Goal: Task Accomplishment & Management: Use online tool/utility

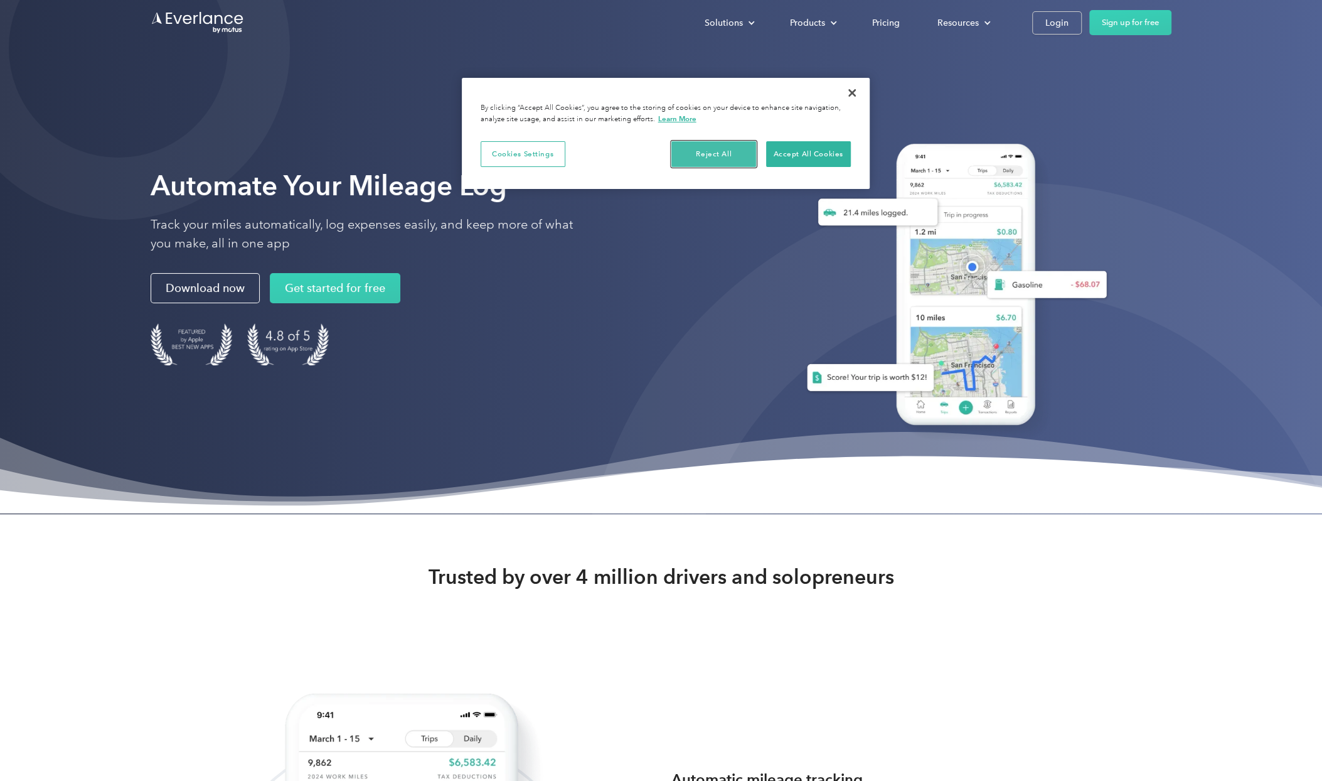
click at [724, 148] on button "Reject All" at bounding box center [713, 154] width 85 height 26
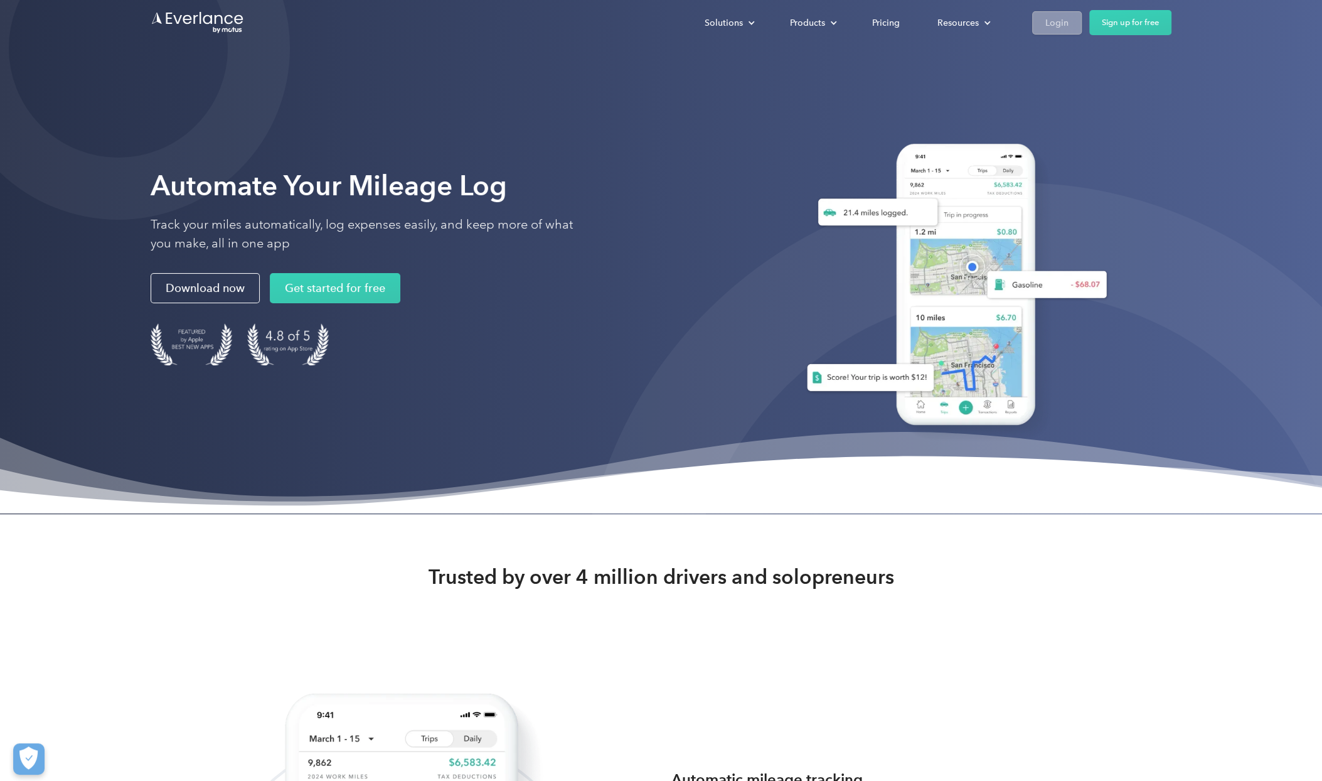
click at [1058, 16] on div "Login" at bounding box center [1056, 23] width 23 height 16
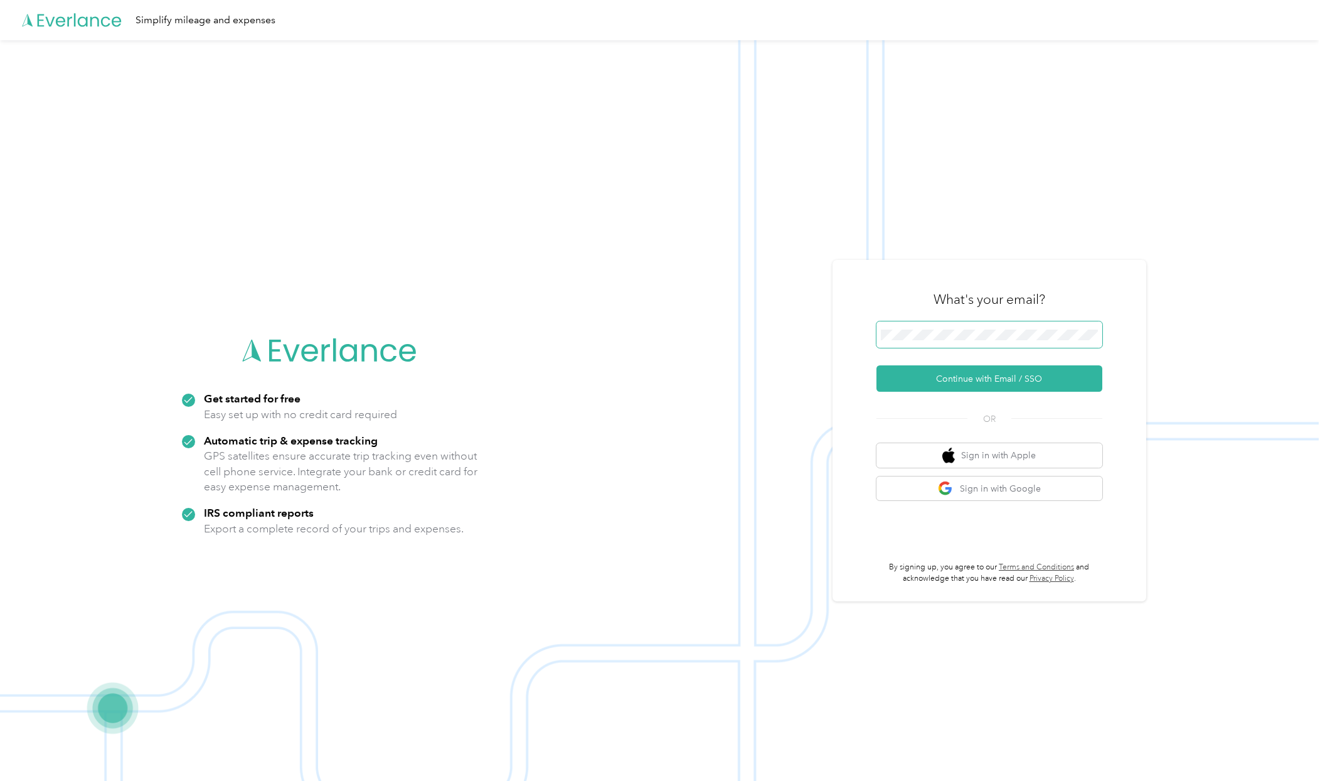
click at [915, 328] on span at bounding box center [990, 334] width 226 height 26
click at [1000, 380] on button "Continue with Email / SSO" at bounding box center [990, 378] width 226 height 26
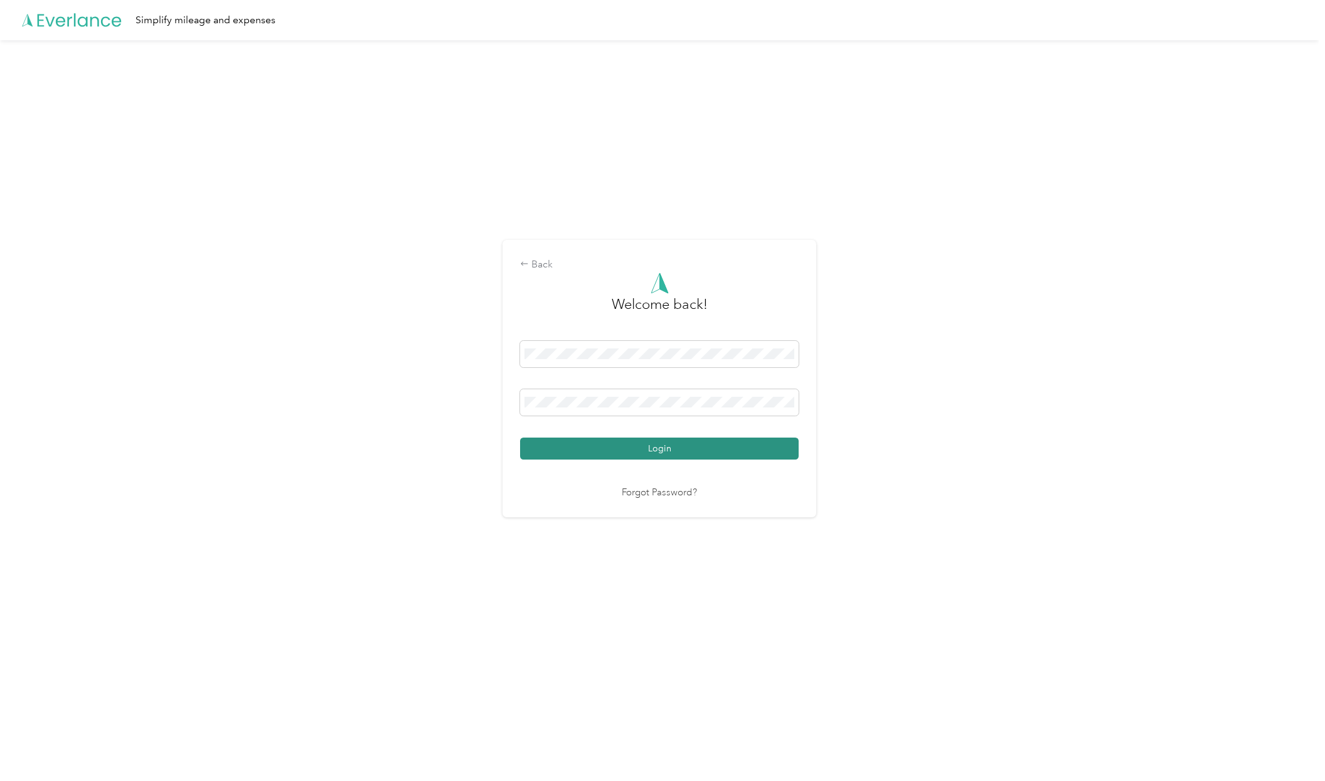
click at [731, 449] on button "Login" at bounding box center [659, 448] width 279 height 22
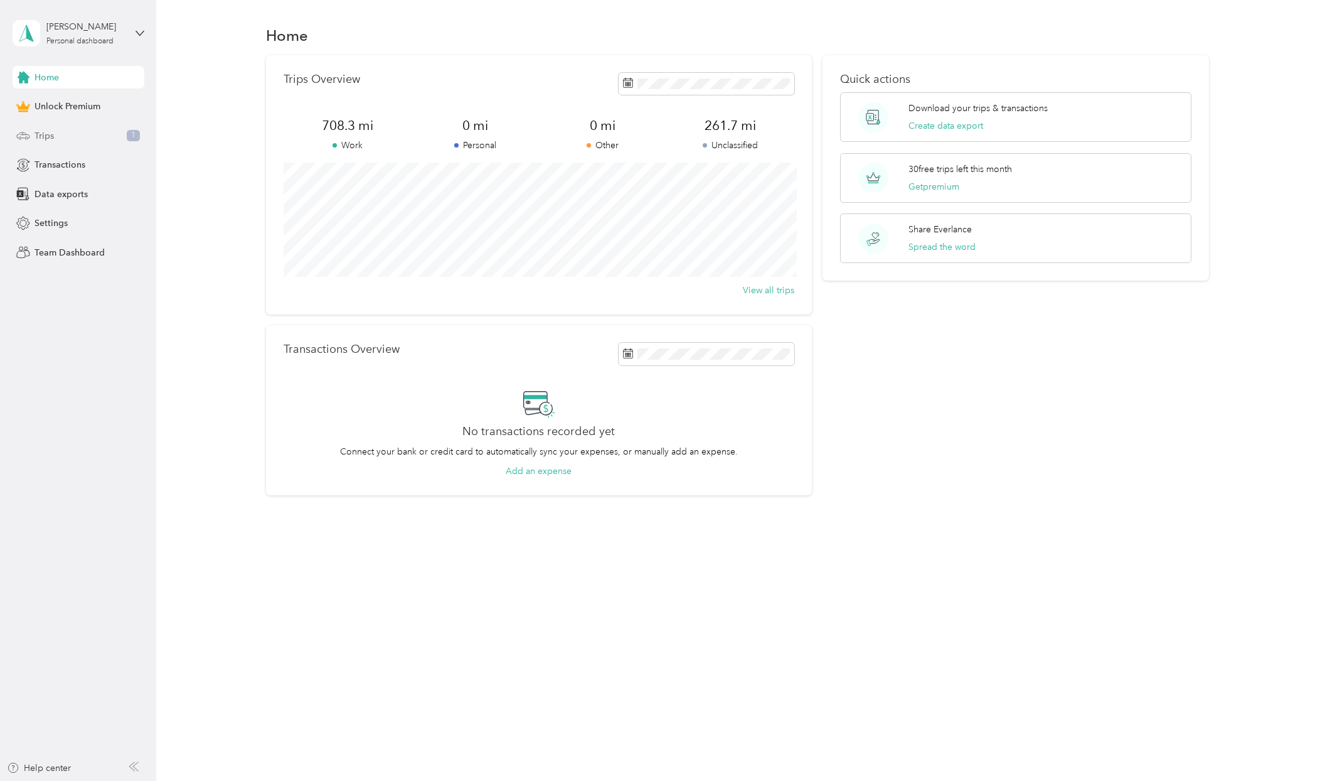
click at [50, 139] on span "Trips" at bounding box center [44, 135] width 19 height 13
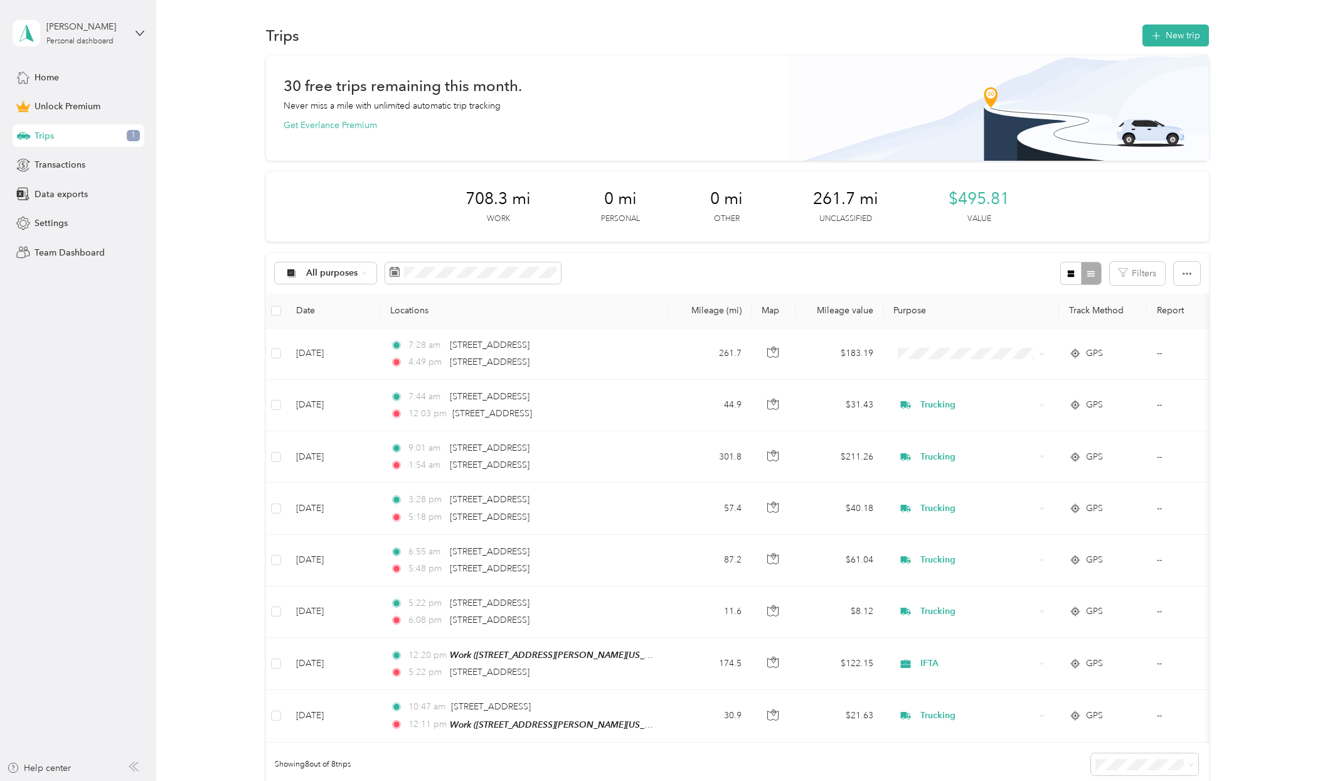
click at [604, 264] on div "All purposes Filters" at bounding box center [737, 273] width 943 height 41
click at [543, 307] on button "[DATE]" at bounding box center [561, 310] width 77 height 22
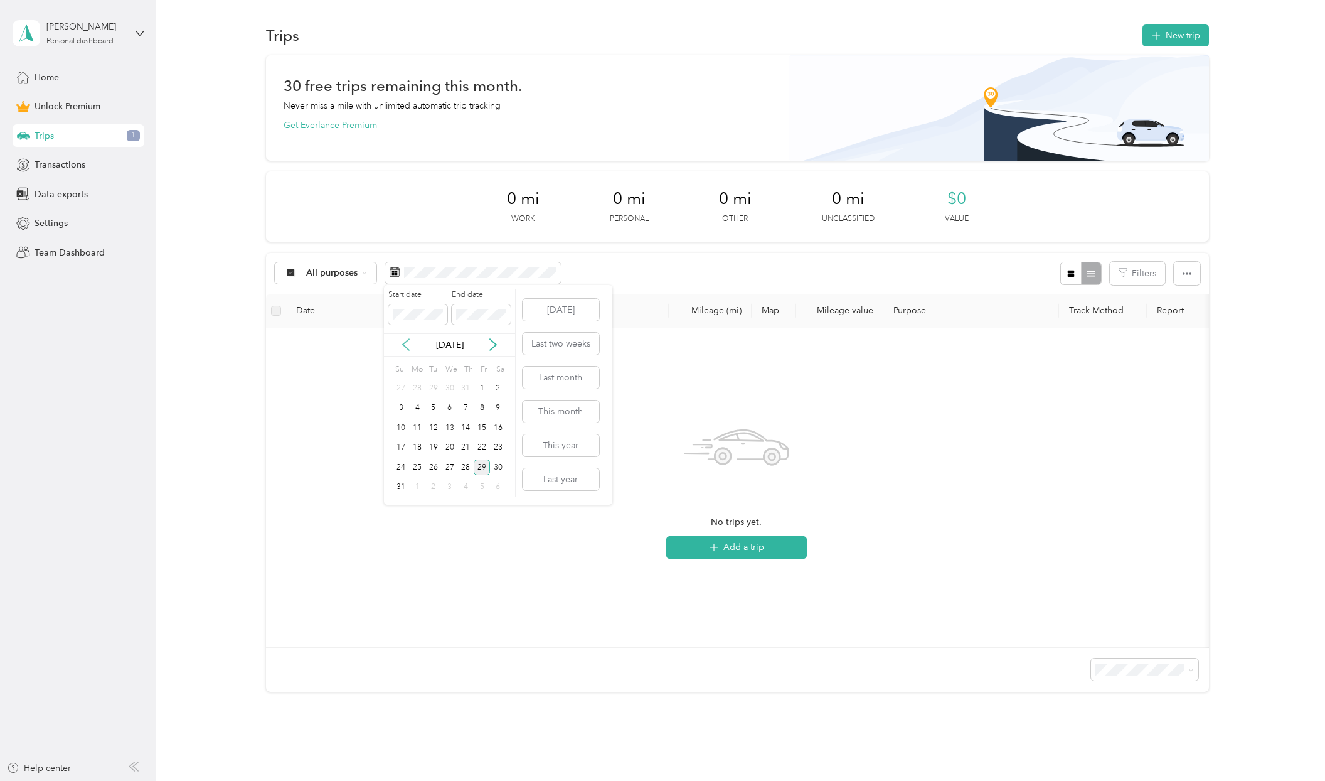
click at [403, 345] on icon at bounding box center [406, 344] width 6 height 11
click at [404, 343] on icon at bounding box center [406, 344] width 6 height 11
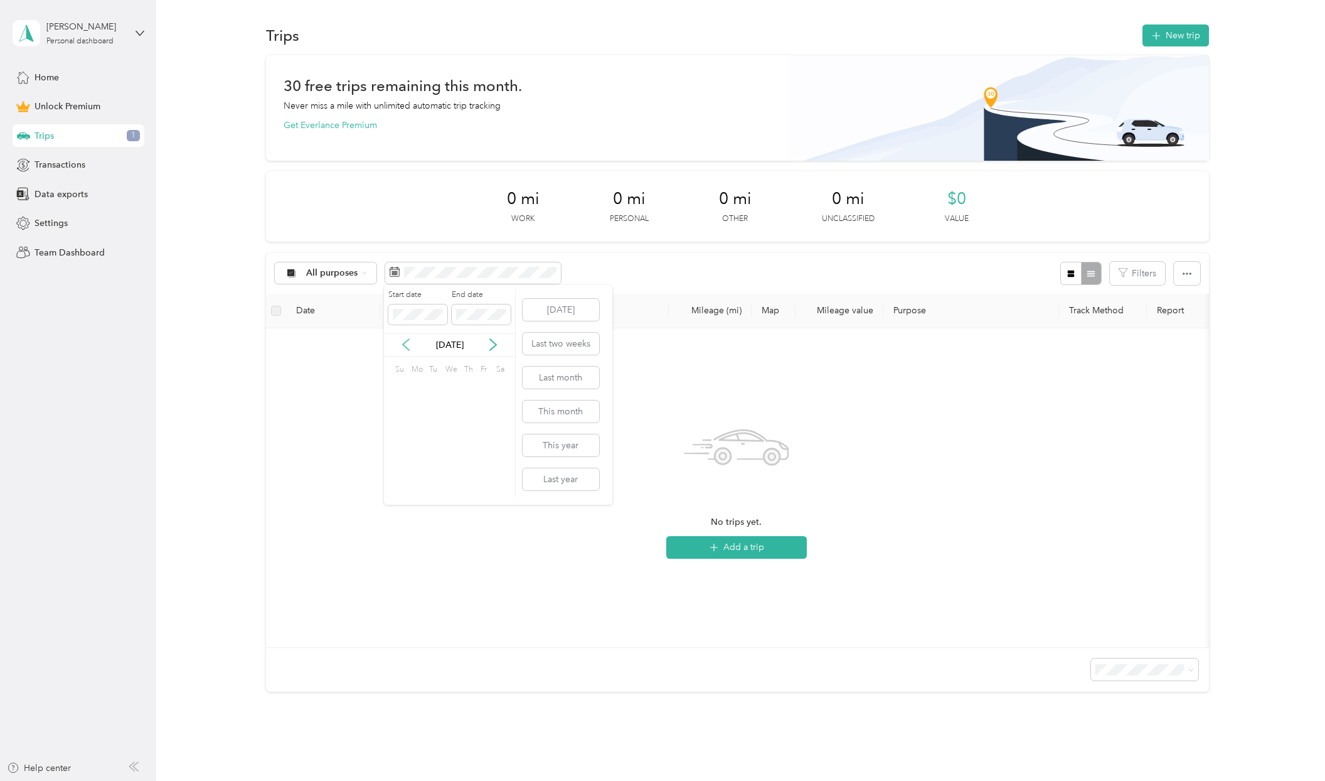
click at [404, 343] on icon at bounding box center [406, 344] width 6 height 11
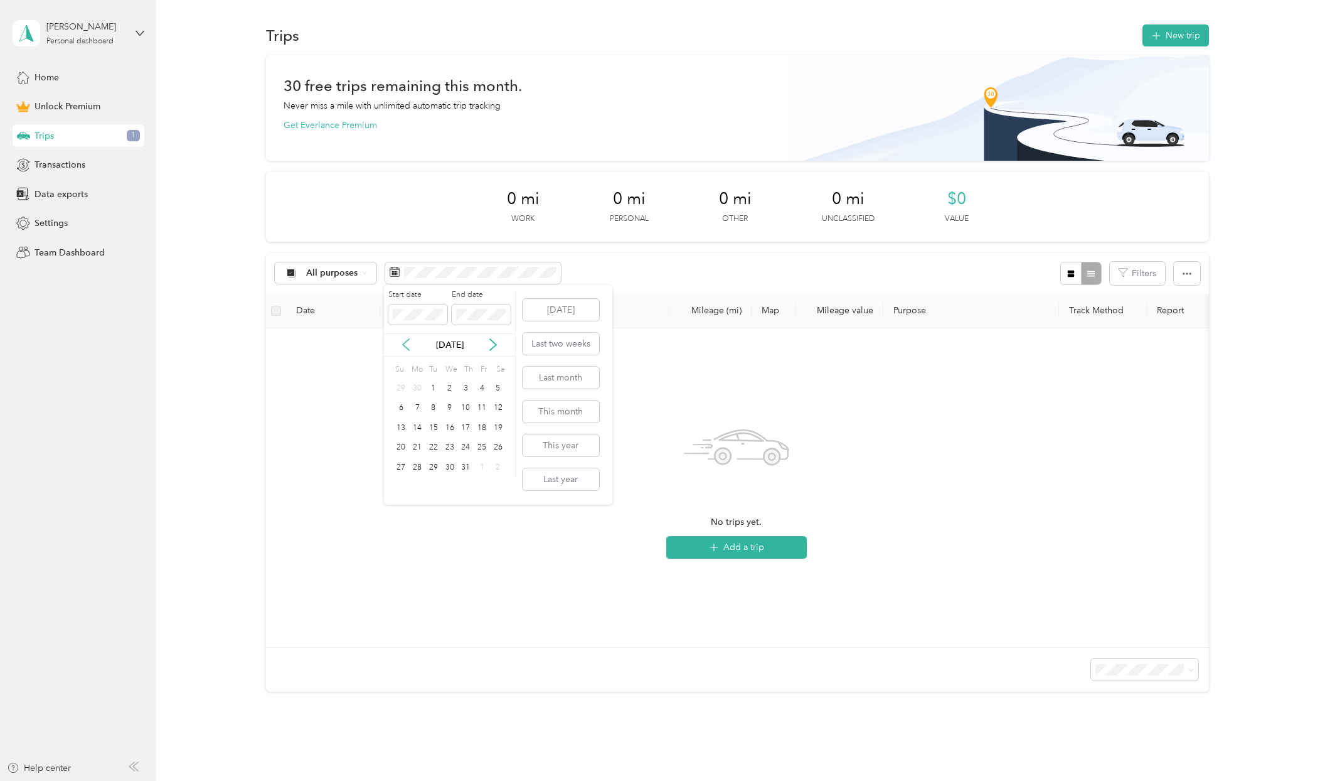
click at [406, 341] on icon at bounding box center [406, 344] width 6 height 11
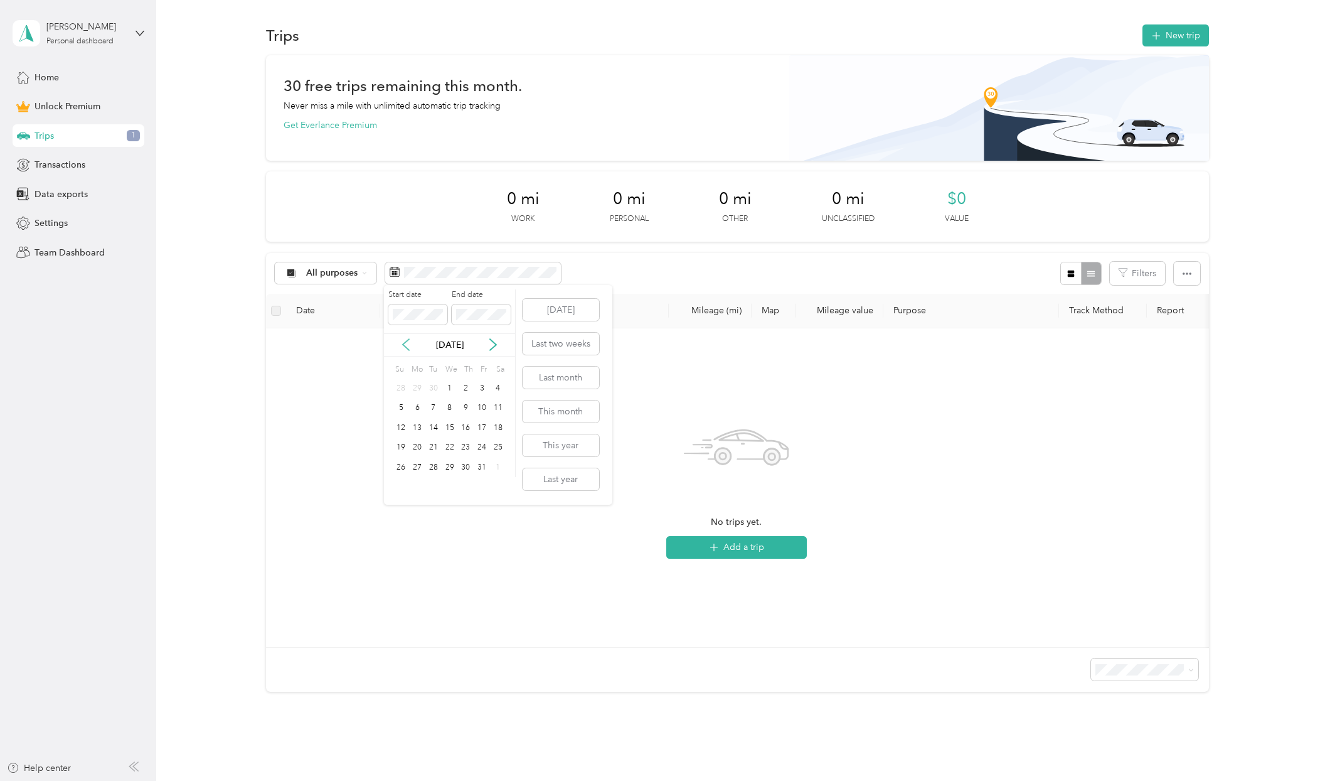
click at [406, 341] on icon at bounding box center [406, 344] width 6 height 11
click at [410, 337] on div "[DATE]" at bounding box center [449, 344] width 131 height 23
click at [406, 340] on icon at bounding box center [406, 344] width 13 height 13
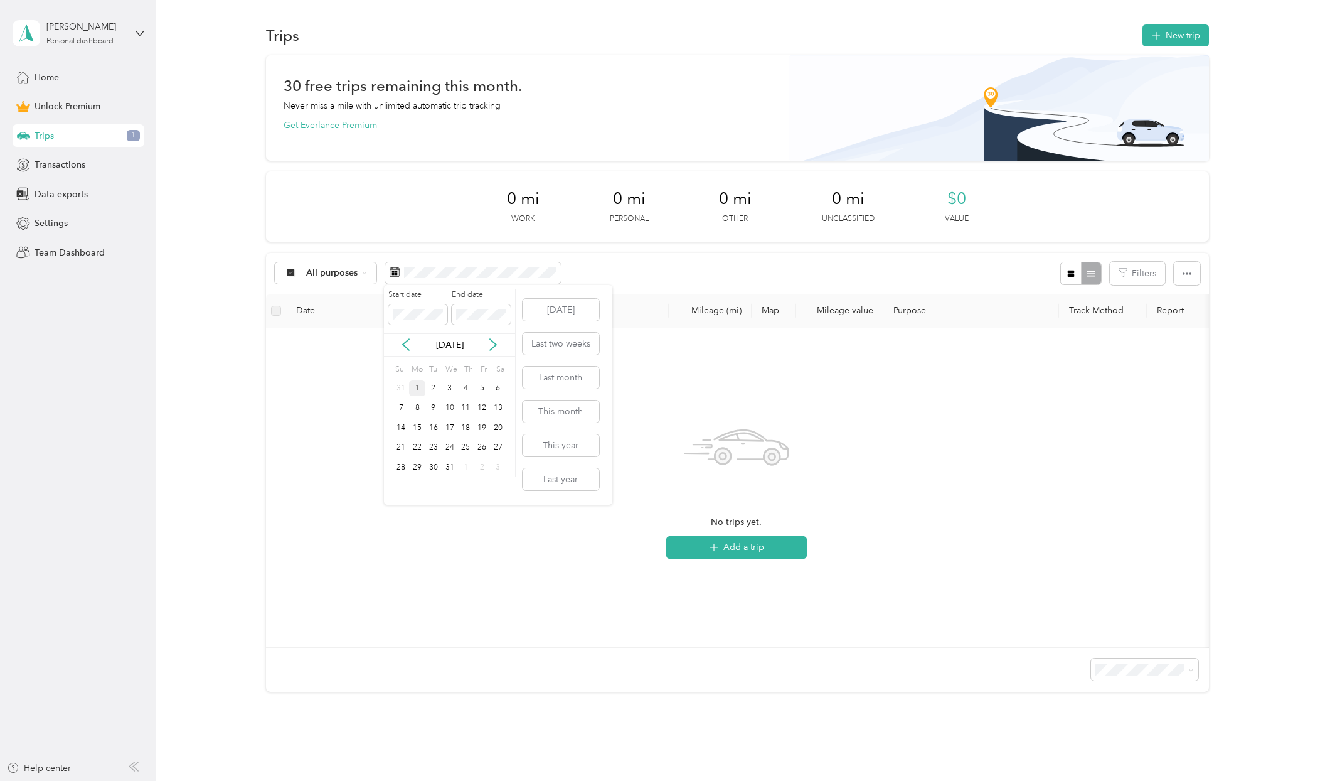
click at [414, 383] on div "1" at bounding box center [417, 388] width 16 height 16
click at [592, 262] on div "All purposes Filters" at bounding box center [737, 273] width 943 height 41
click at [481, 468] on div "29" at bounding box center [482, 467] width 16 height 16
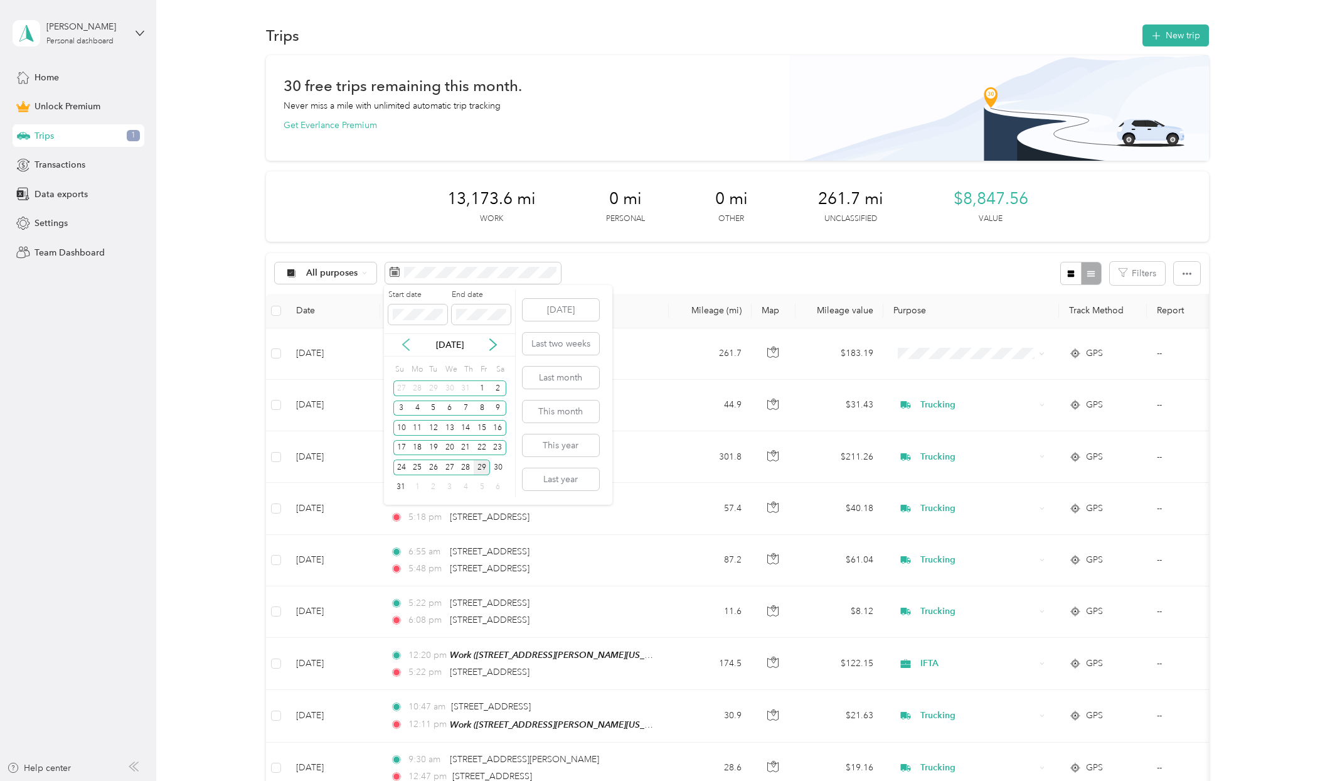
click at [407, 348] on icon at bounding box center [406, 344] width 6 height 11
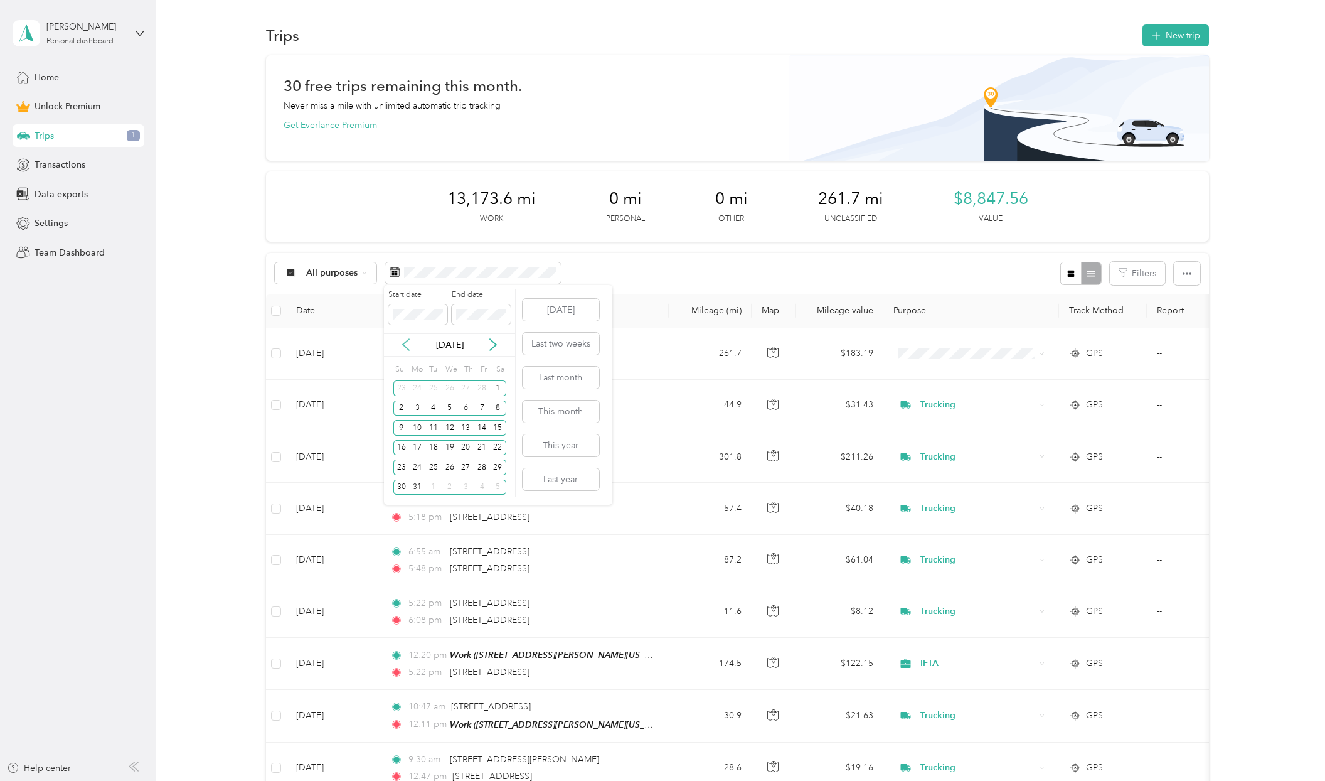
click at [407, 348] on icon at bounding box center [406, 344] width 6 height 11
click at [412, 347] on div "[DATE]" at bounding box center [449, 344] width 131 height 13
click at [408, 341] on icon at bounding box center [406, 344] width 6 height 11
click at [446, 385] on div "1" at bounding box center [450, 388] width 16 height 16
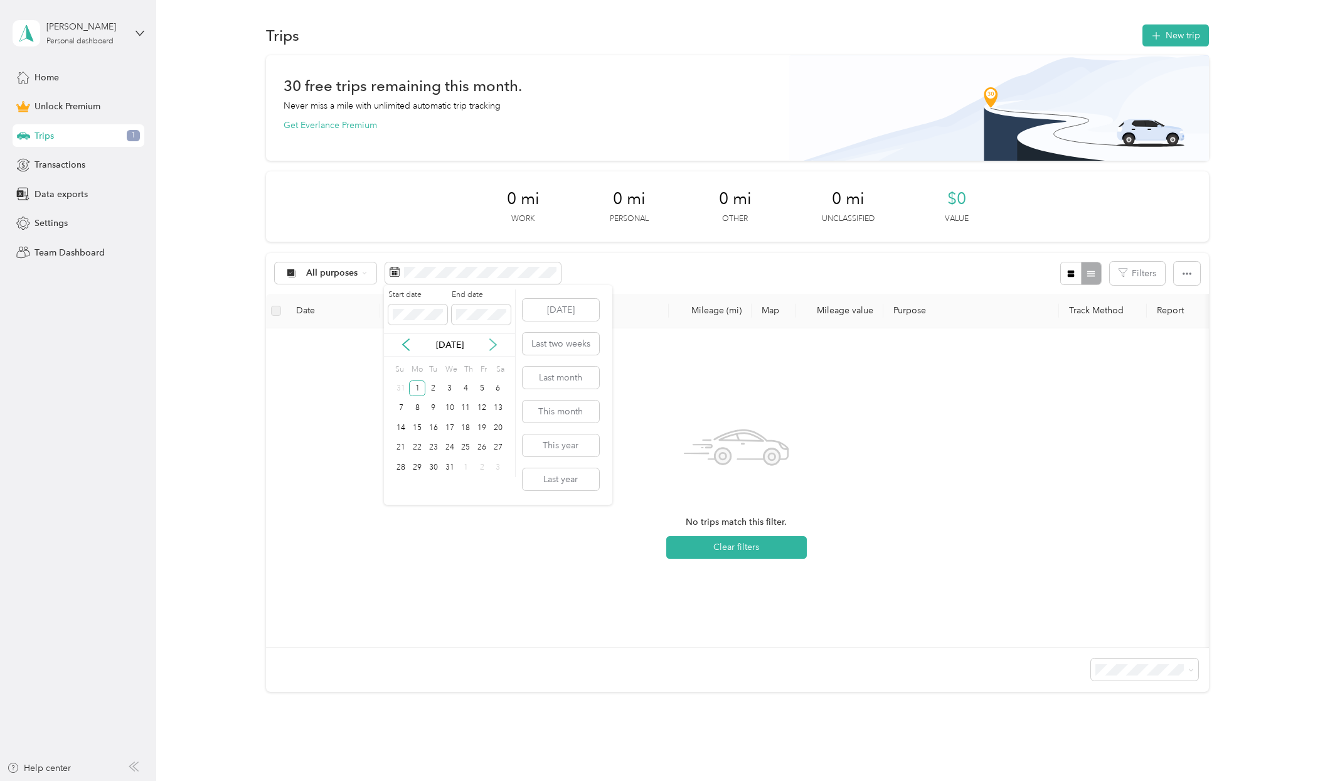
click at [492, 338] on icon at bounding box center [493, 344] width 13 height 13
click at [492, 342] on icon at bounding box center [493, 344] width 13 height 13
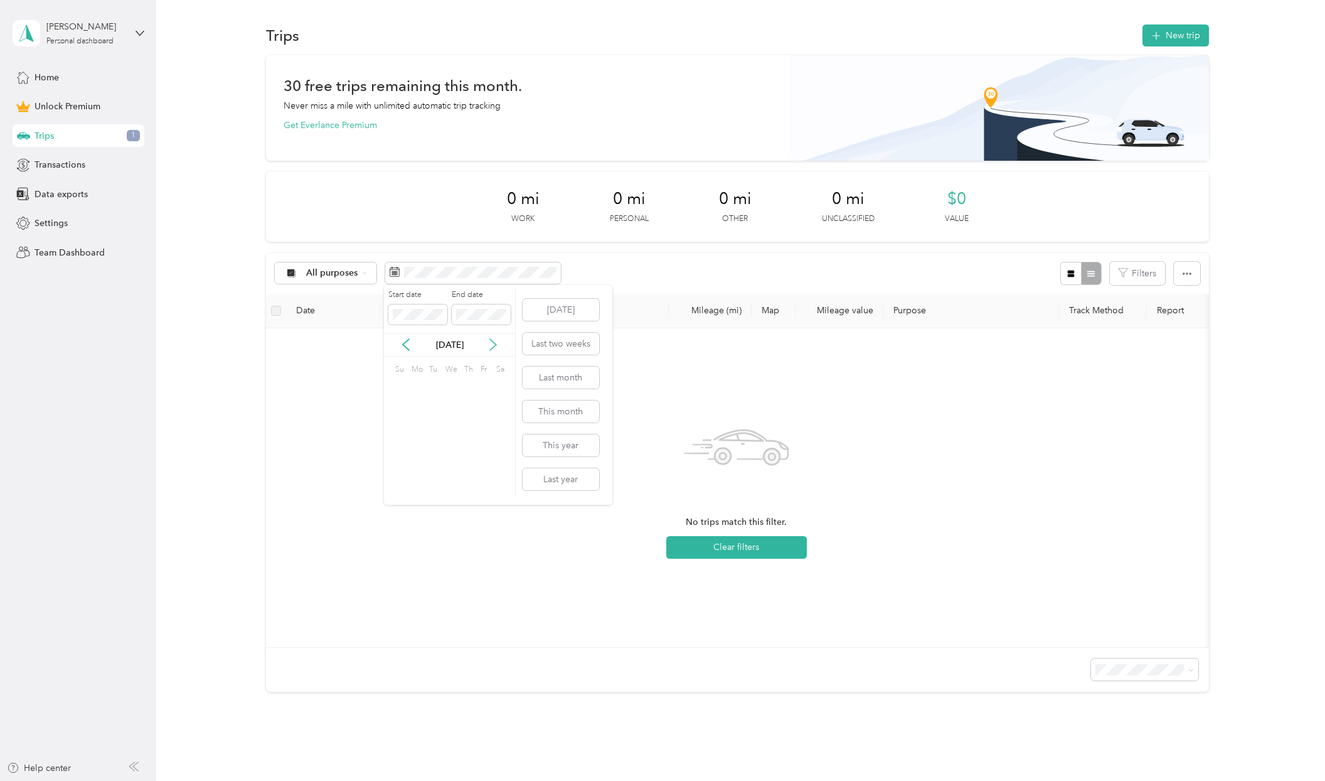
click at [492, 342] on icon at bounding box center [493, 344] width 13 height 13
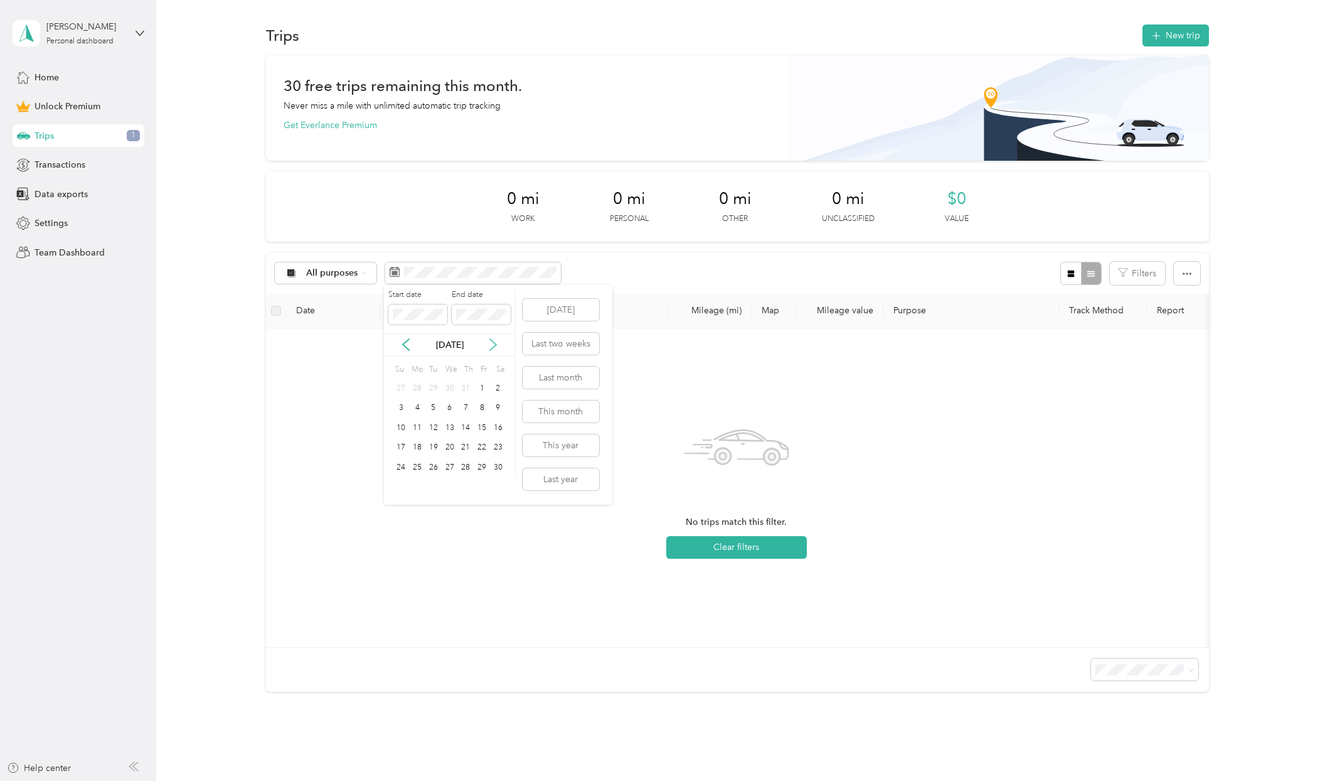
click at [492, 342] on icon at bounding box center [493, 344] width 13 height 13
click at [433, 466] on div "31" at bounding box center [433, 467] width 16 height 16
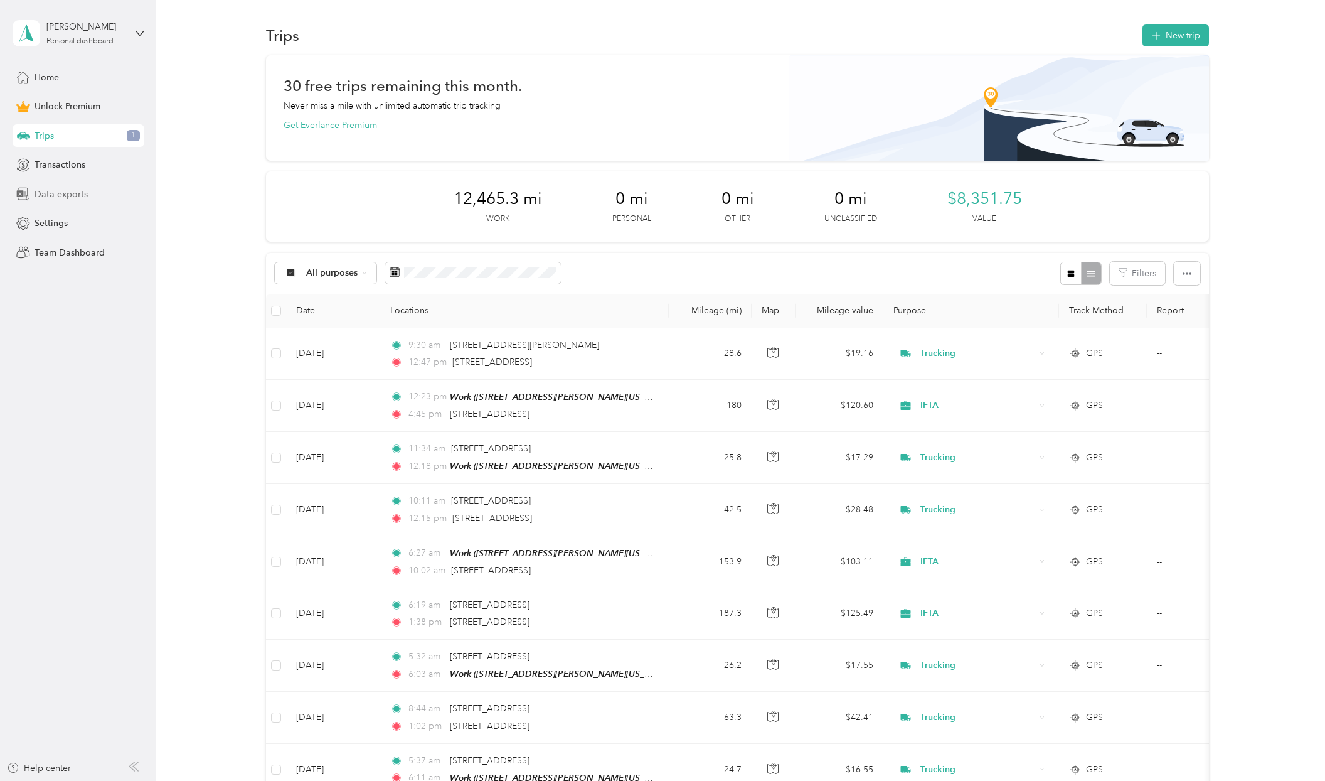
click at [61, 189] on span "Data exports" at bounding box center [61, 194] width 53 height 13
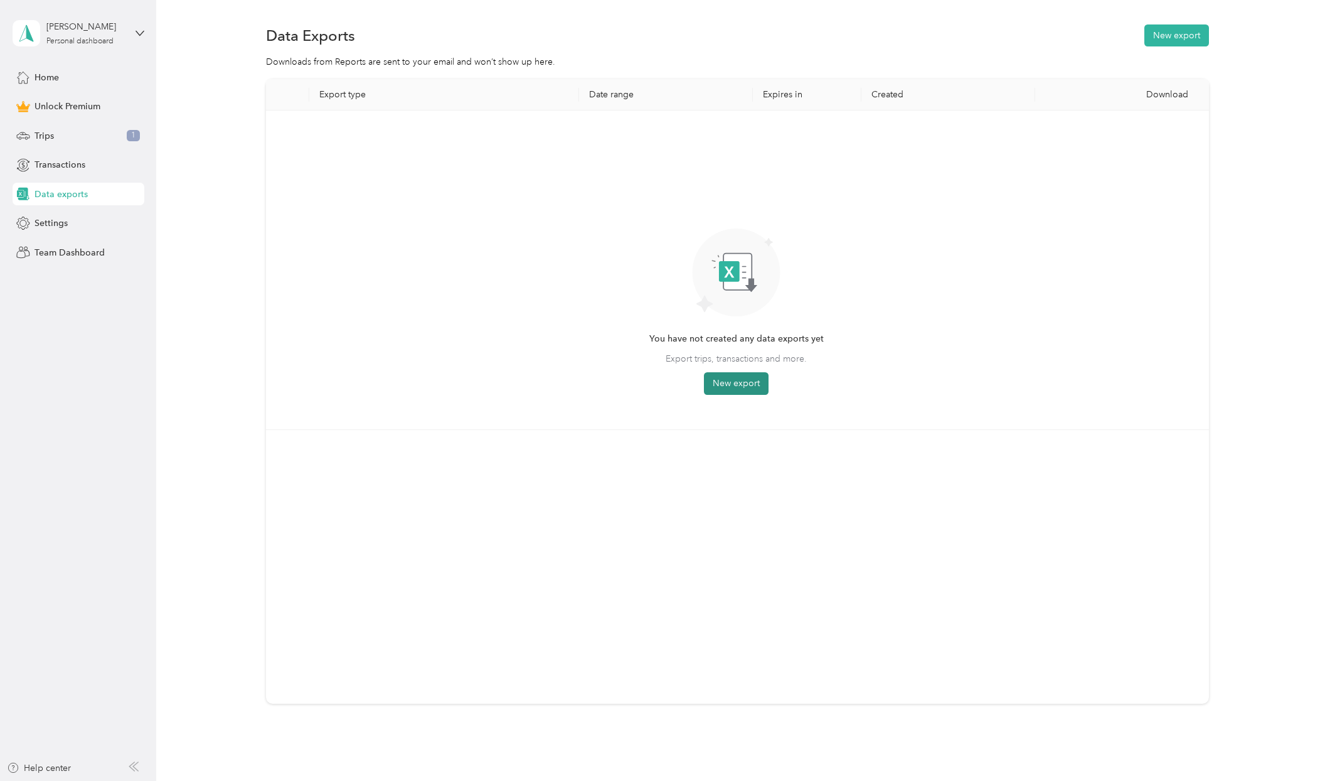
click at [736, 381] on button "New export" at bounding box center [736, 383] width 65 height 23
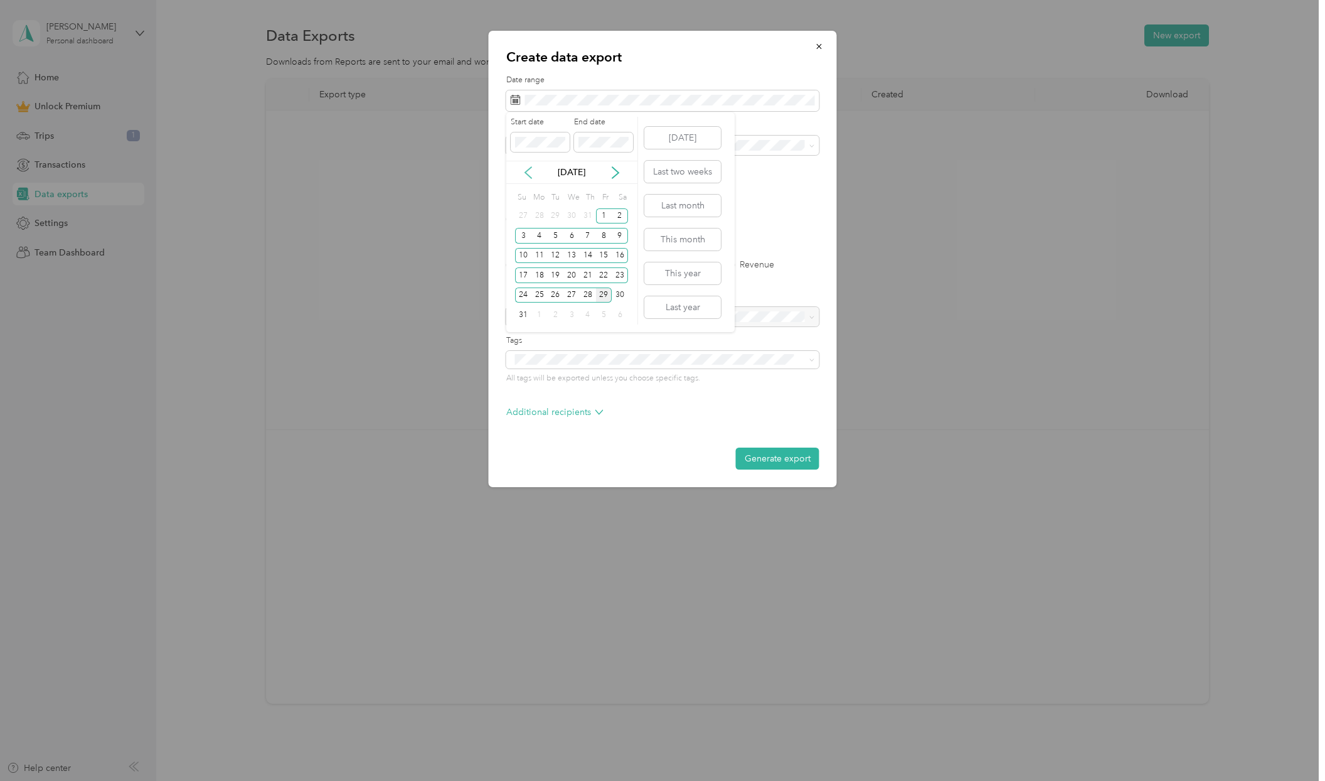
click at [530, 175] on icon at bounding box center [528, 172] width 13 height 13
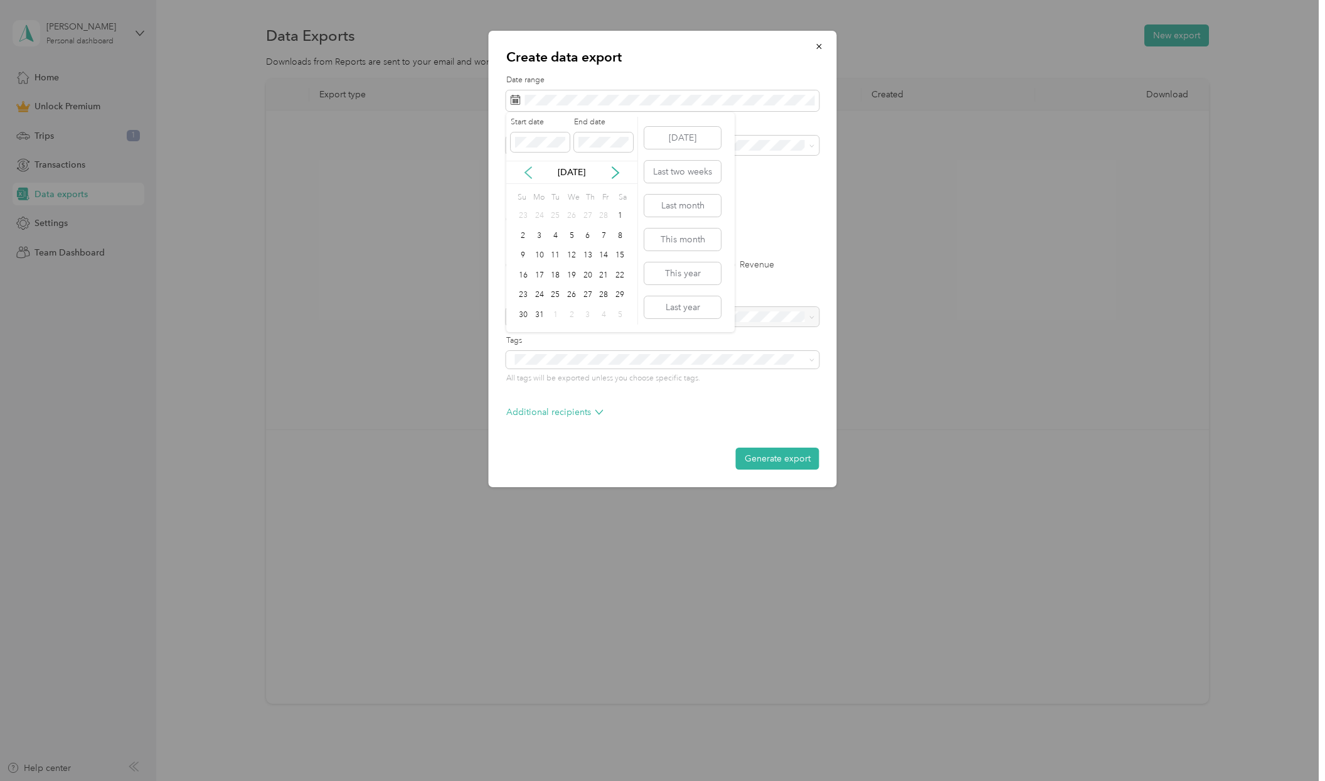
click at [530, 175] on icon at bounding box center [528, 172] width 13 height 13
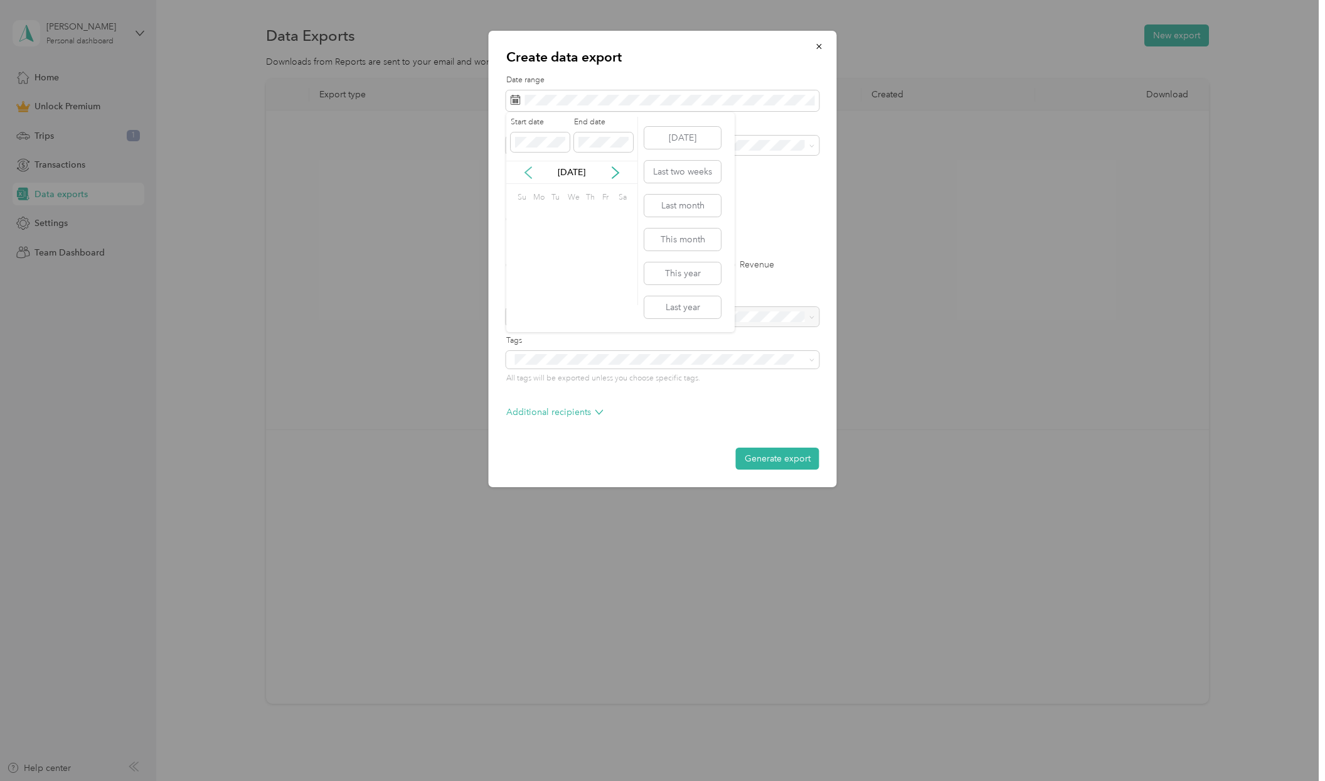
click at [530, 175] on icon at bounding box center [528, 172] width 13 height 13
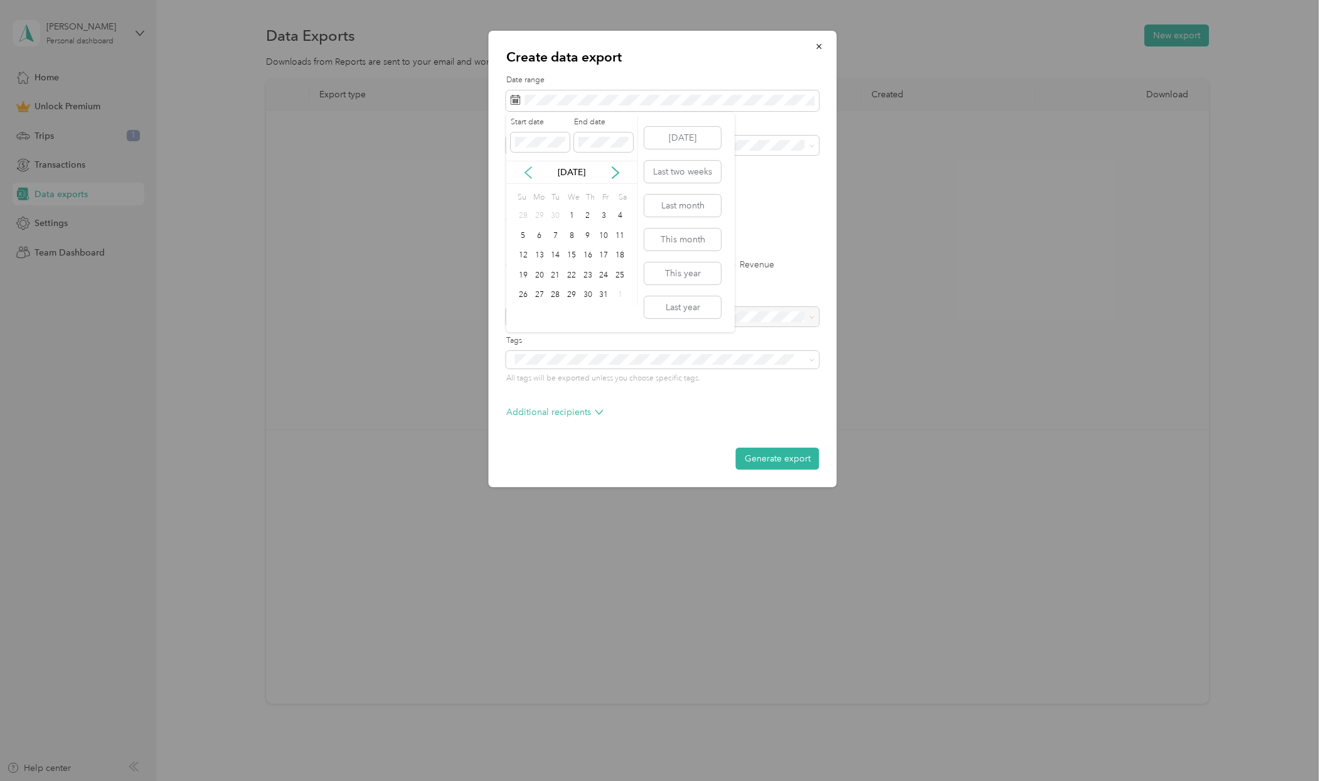
click at [530, 175] on icon at bounding box center [528, 172] width 13 height 13
click at [536, 214] on div "1" at bounding box center [540, 216] width 16 height 16
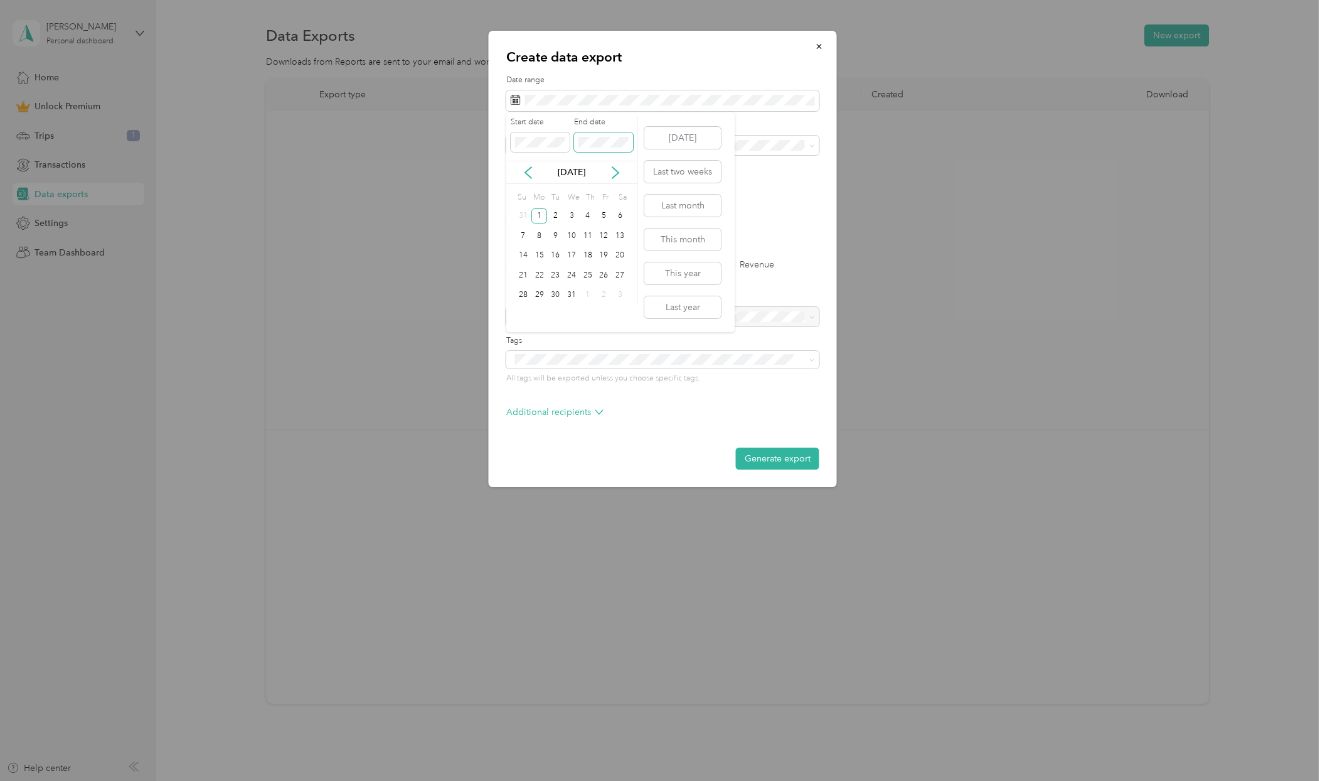
click at [597, 136] on span at bounding box center [603, 142] width 59 height 20
click at [614, 176] on icon at bounding box center [615, 172] width 6 height 11
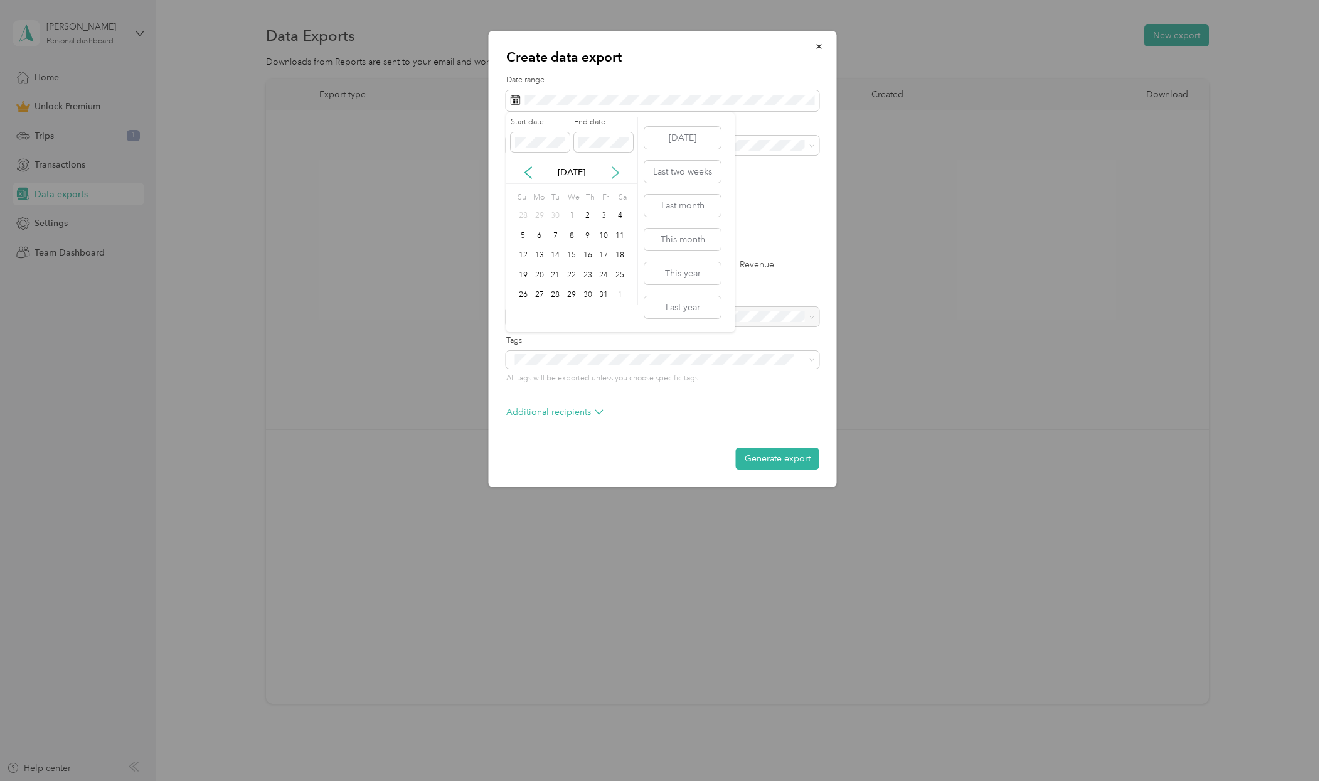
click at [614, 176] on icon at bounding box center [615, 172] width 6 height 11
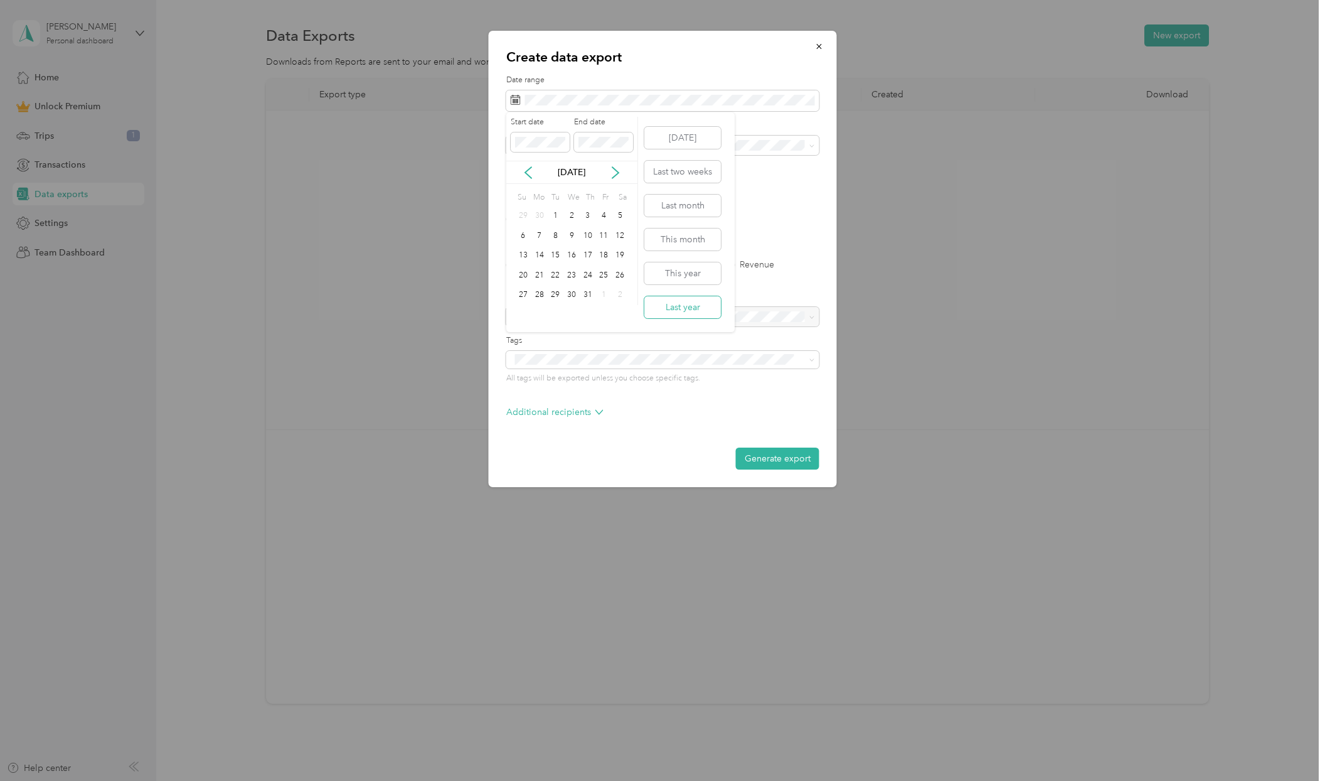
click at [666, 301] on button "Last year" at bounding box center [682, 307] width 77 height 22
click at [508, 218] on div "Excel CSV PDF" at bounding box center [662, 219] width 313 height 9
click at [763, 456] on button "Generate export" at bounding box center [777, 458] width 83 height 22
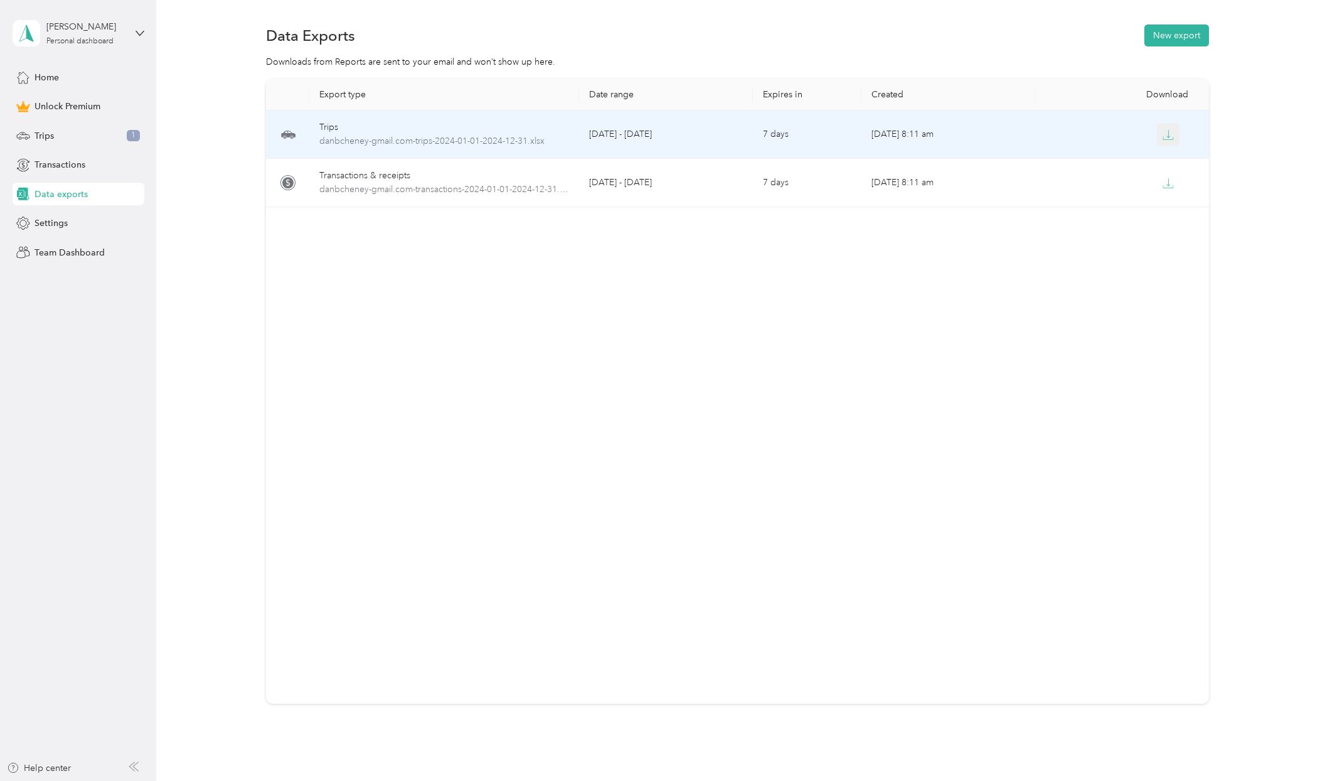
click at [1168, 134] on icon "button" at bounding box center [1168, 134] width 11 height 11
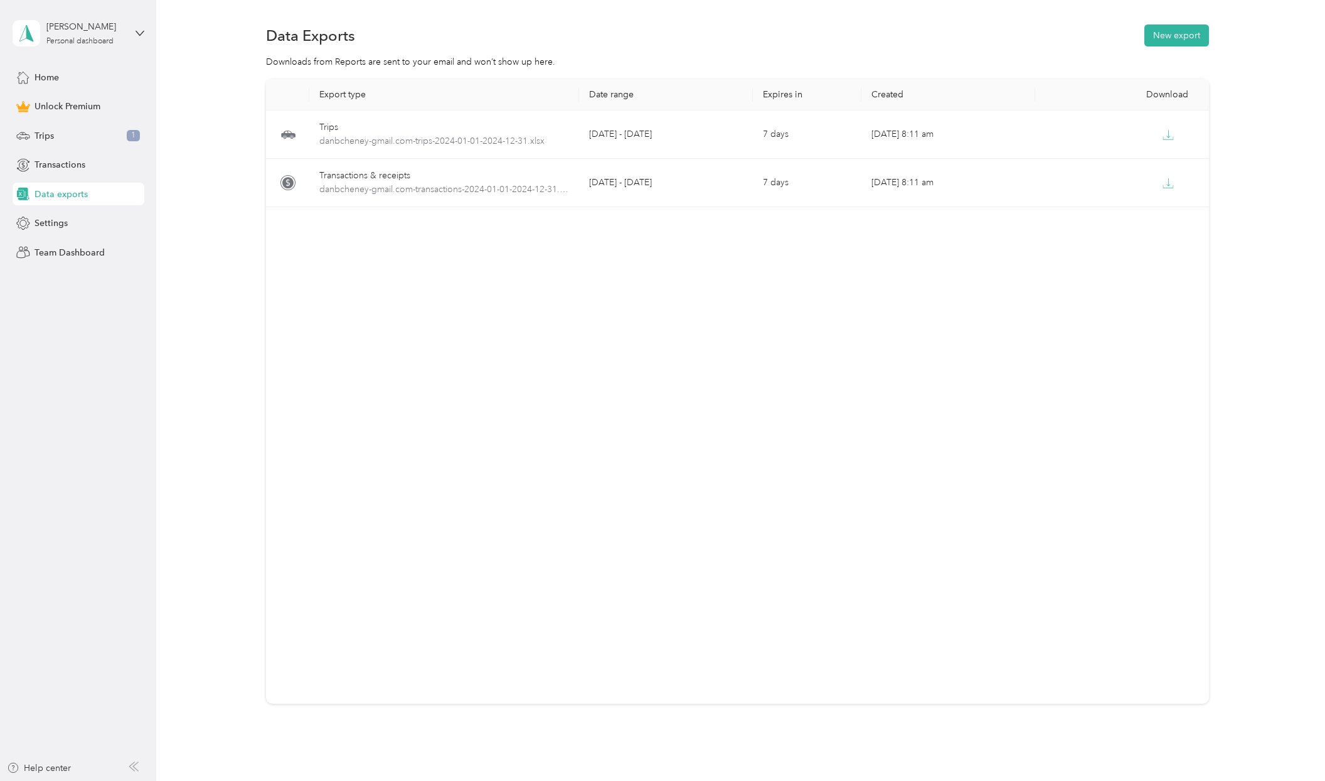
click at [1025, 50] on section "Data Exports New export Downloads from Reports are sent to your email and won’t…" at bounding box center [738, 384] width 1132 height 725
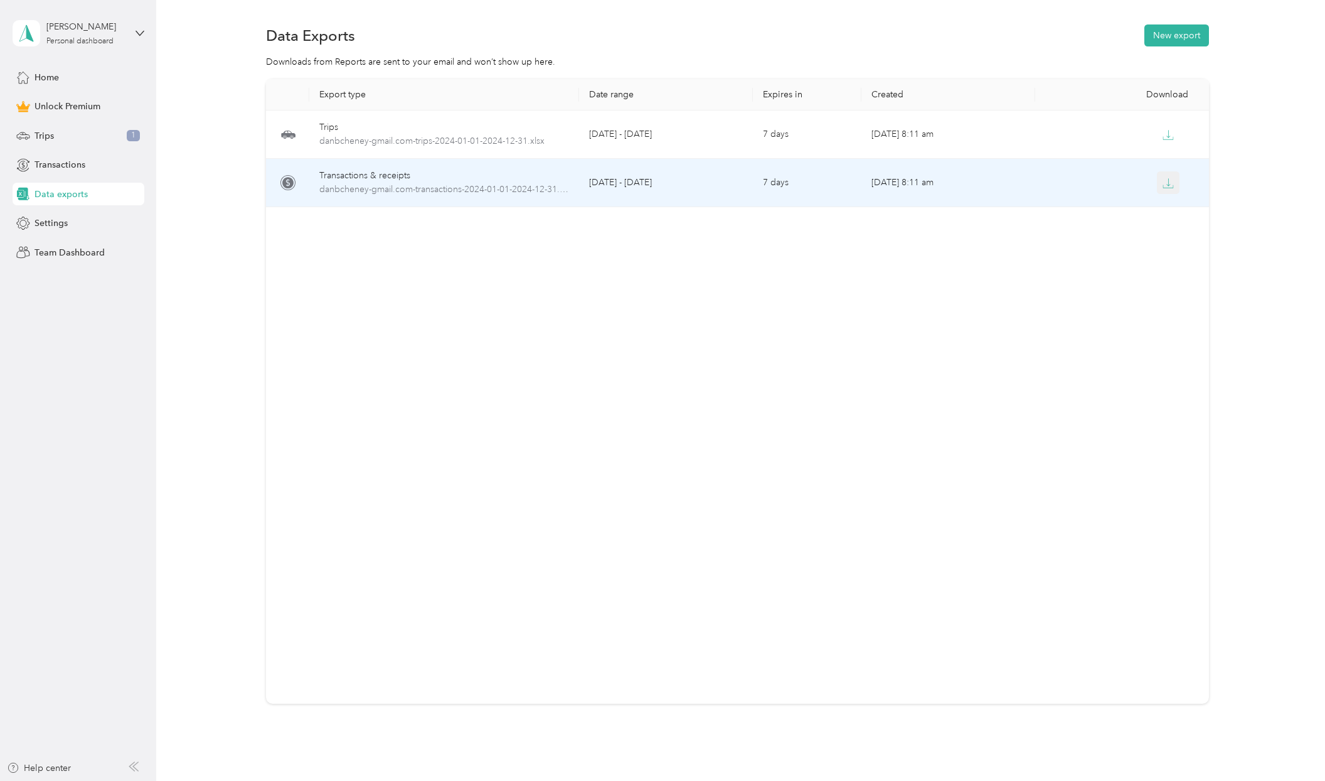
click at [1169, 185] on icon "button" at bounding box center [1168, 183] width 11 height 11
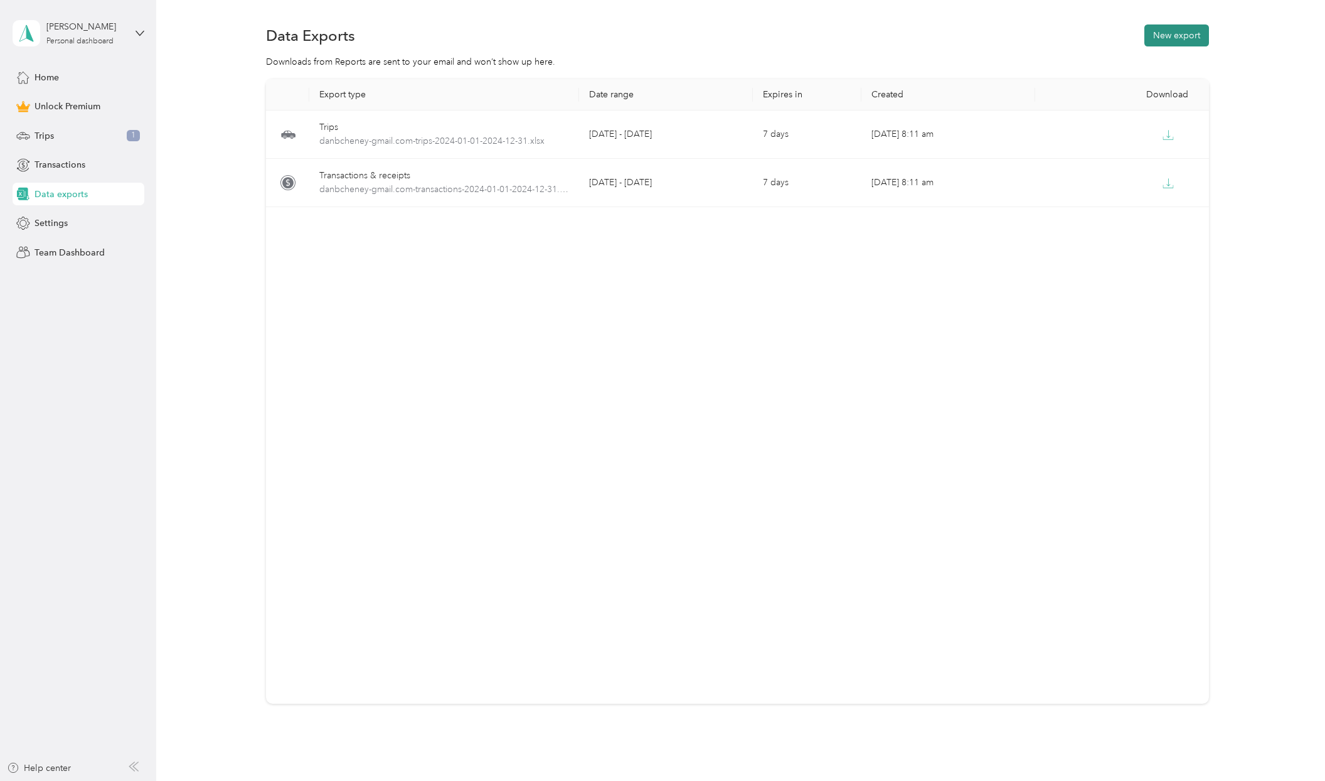
click at [1172, 36] on button "New export" at bounding box center [1177, 35] width 65 height 22
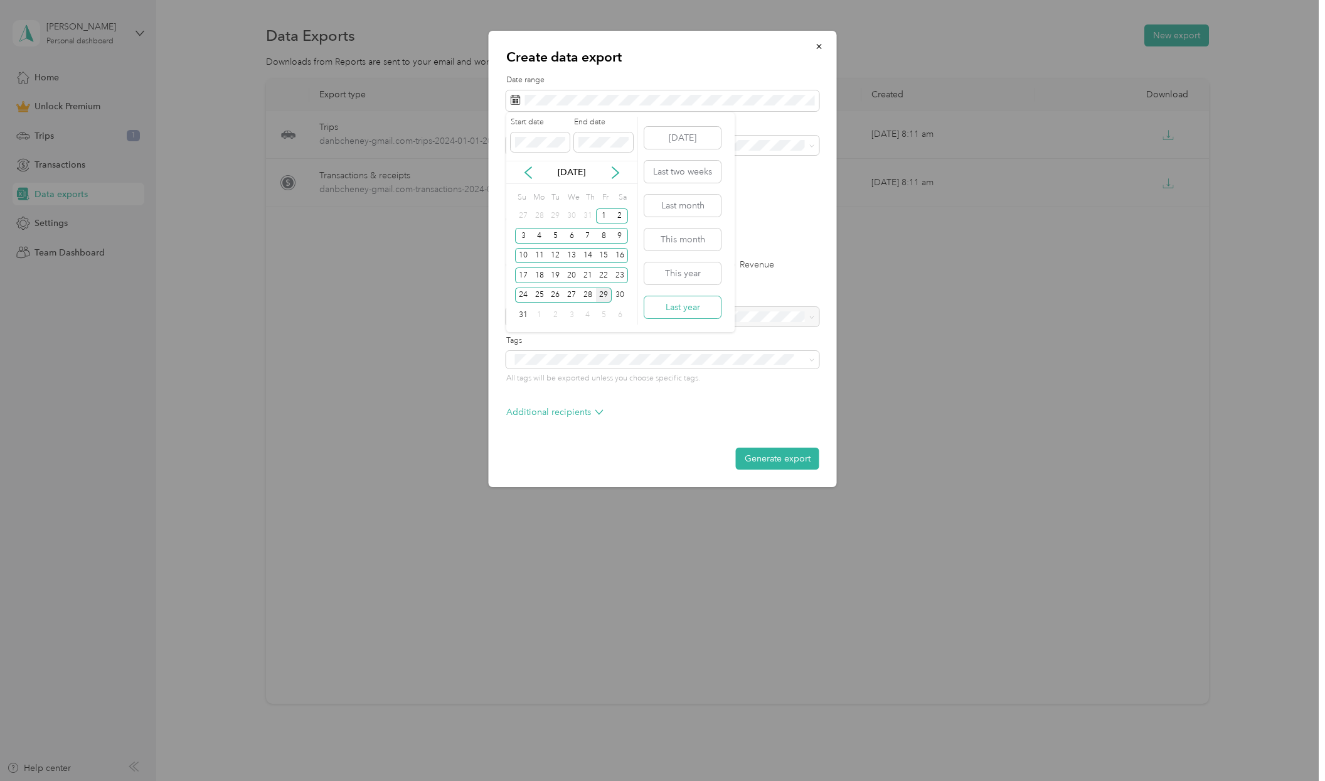
click at [676, 306] on button "Last year" at bounding box center [682, 307] width 77 height 22
click at [599, 220] on div "Excel CSV PDF" at bounding box center [662, 219] width 313 height 9
click at [599, 215] on div "Excel CSV PDF" at bounding box center [662, 219] width 313 height 9
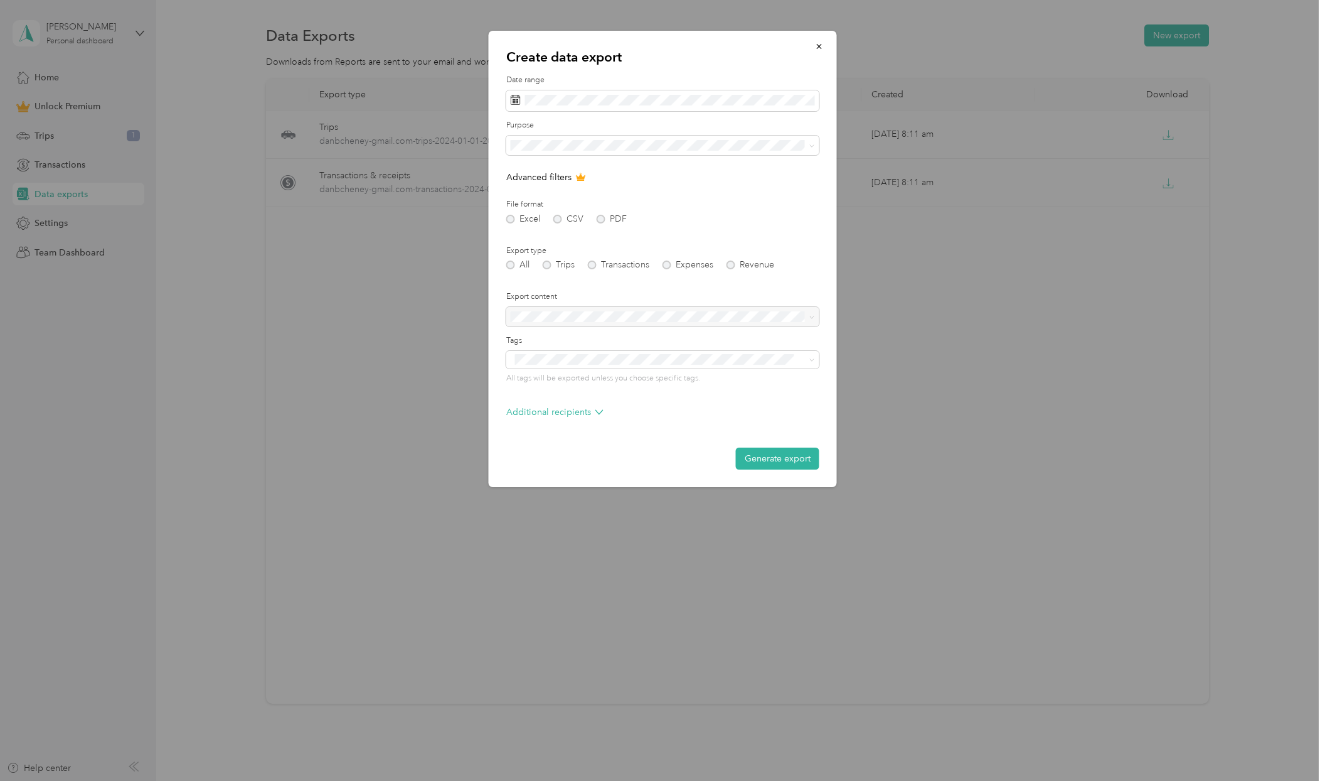
click at [511, 219] on div "Excel CSV PDF" at bounding box center [662, 219] width 313 height 9
click at [817, 48] on icon "button" at bounding box center [818, 46] width 5 height 5
